Goal: Transaction & Acquisition: Purchase product/service

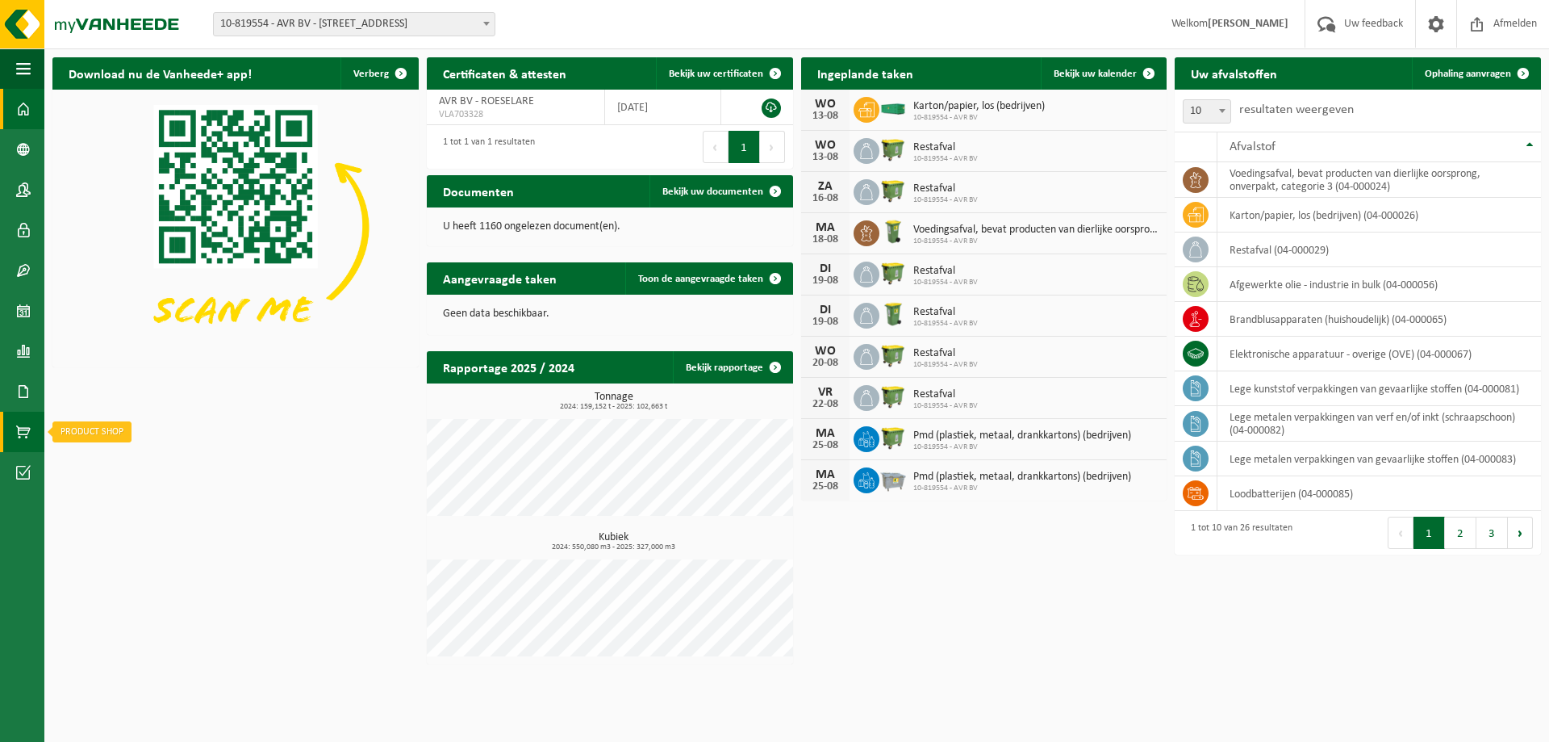
click at [23, 436] on span at bounding box center [23, 432] width 15 height 40
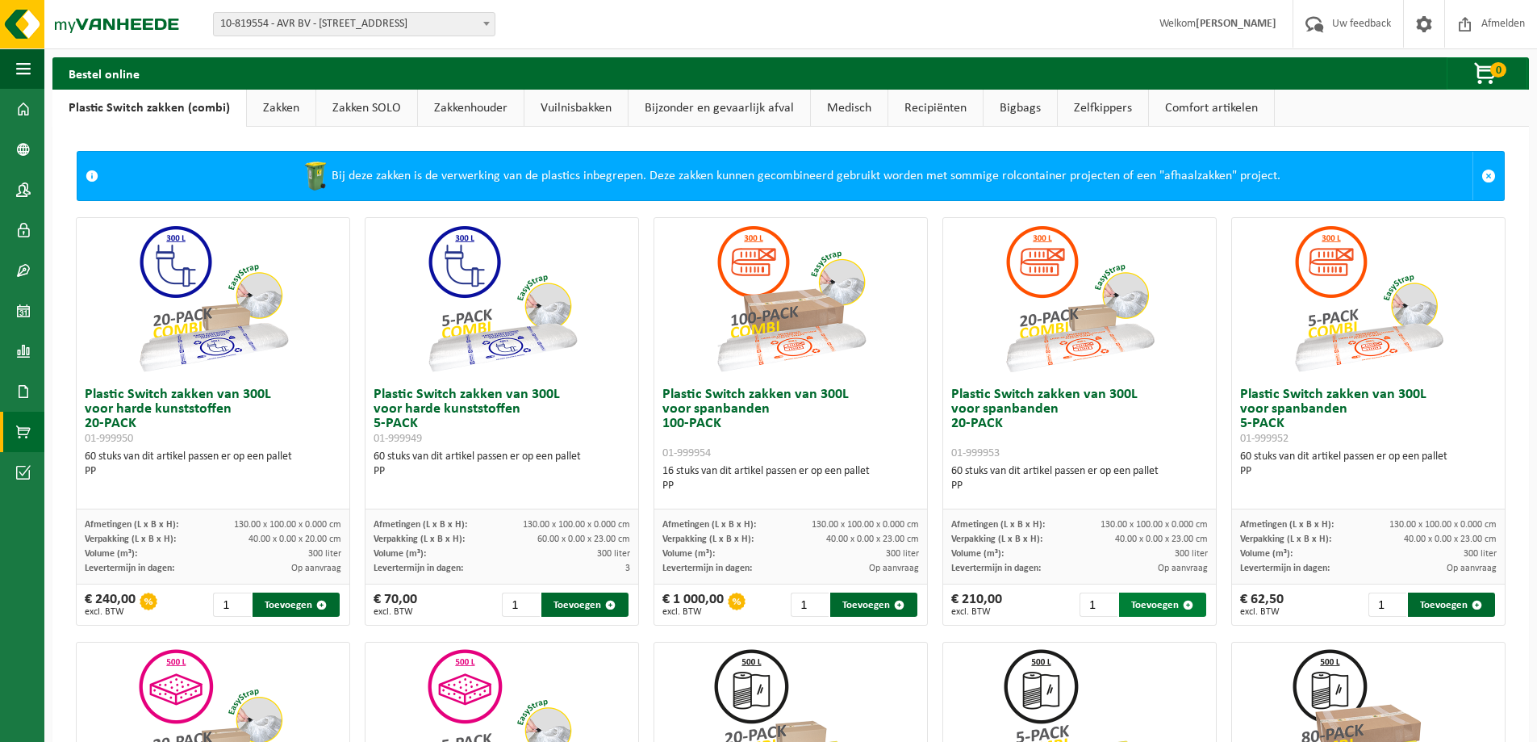
click at [1130, 602] on button "Toevoegen" at bounding box center [1162, 604] width 87 height 24
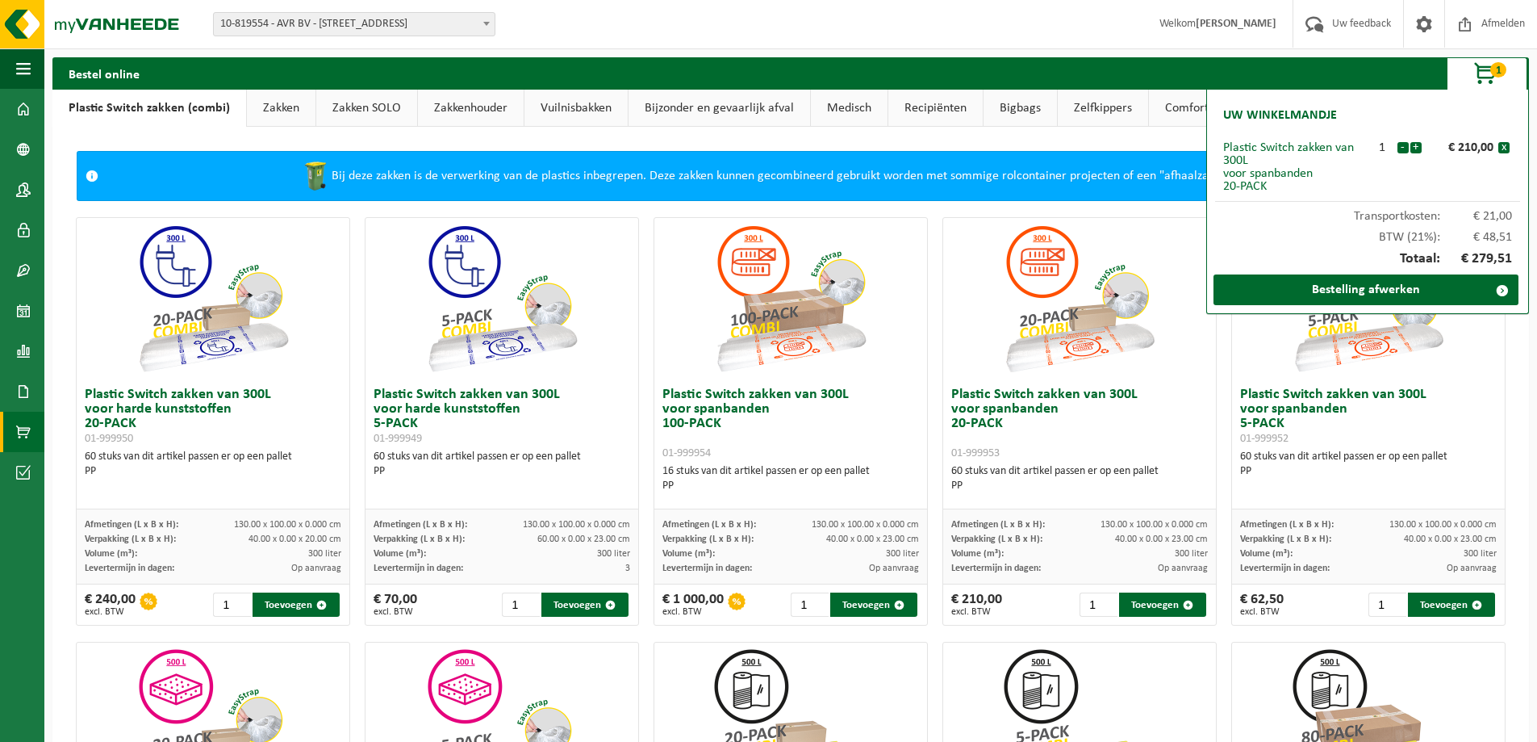
click at [248, 114] on link "Zakken" at bounding box center [281, 108] width 69 height 37
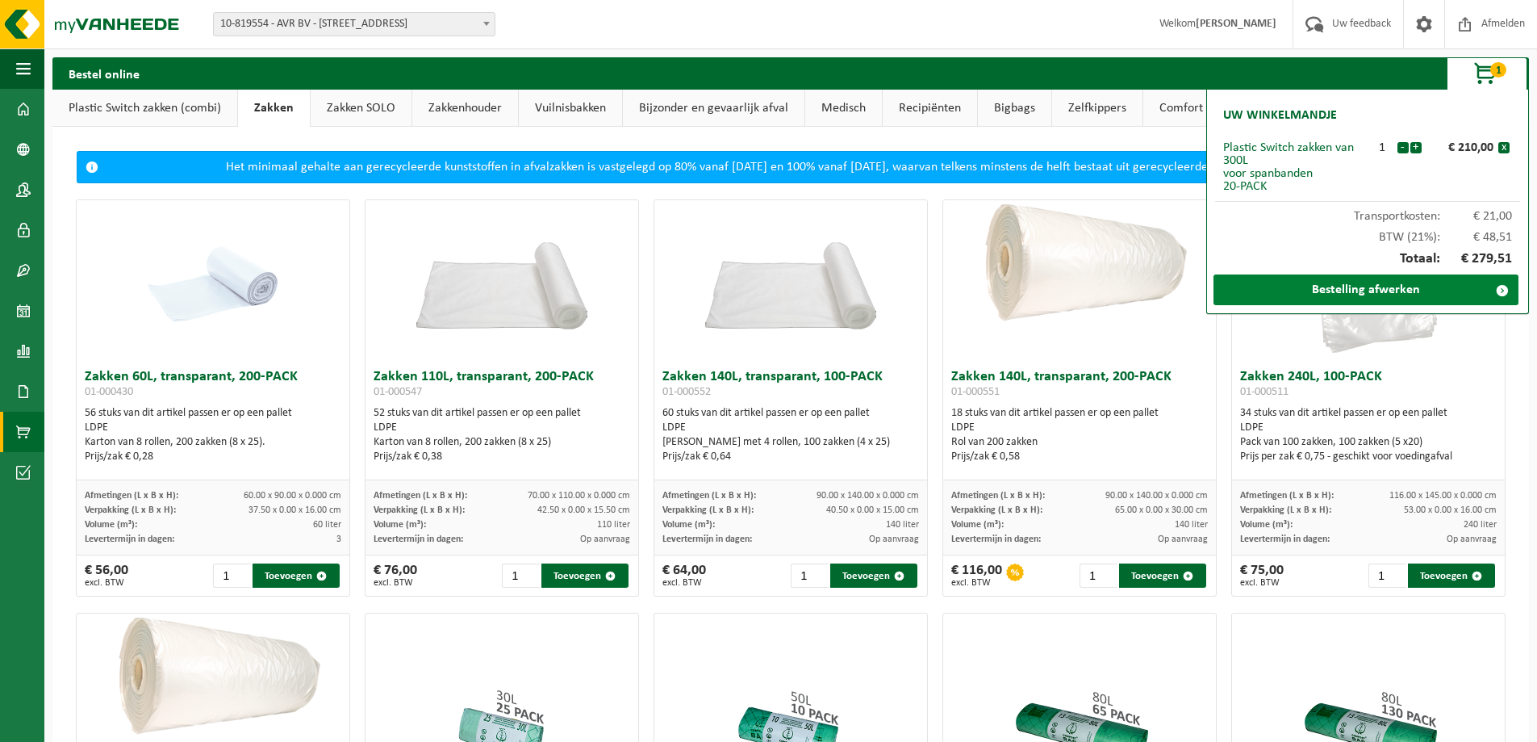
click at [1343, 282] on link "Bestelling afwerken" at bounding box center [1366, 289] width 305 height 31
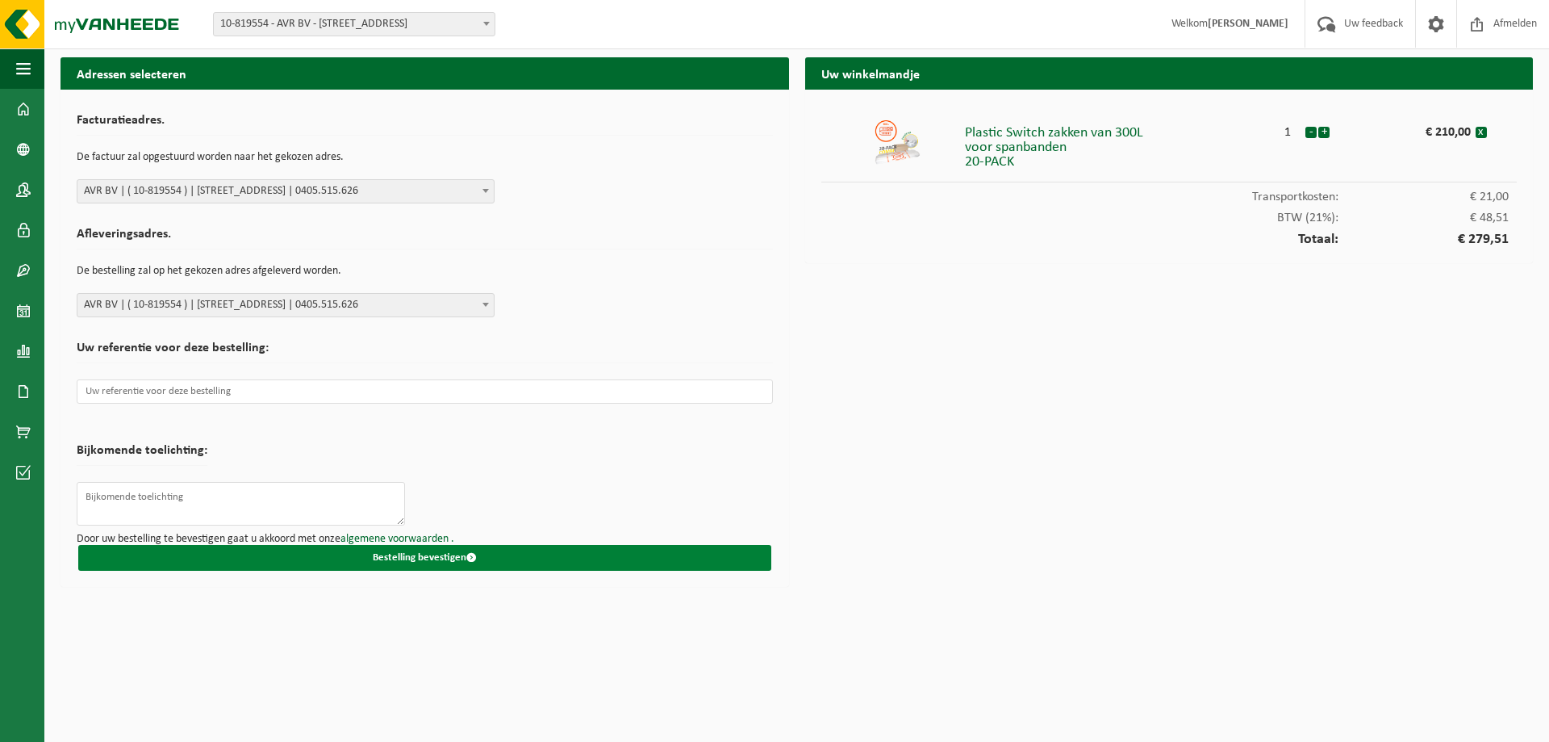
click at [389, 554] on button "Bestelling bevestigen" at bounding box center [424, 558] width 693 height 26
